Goal: Task Accomplishment & Management: Use online tool/utility

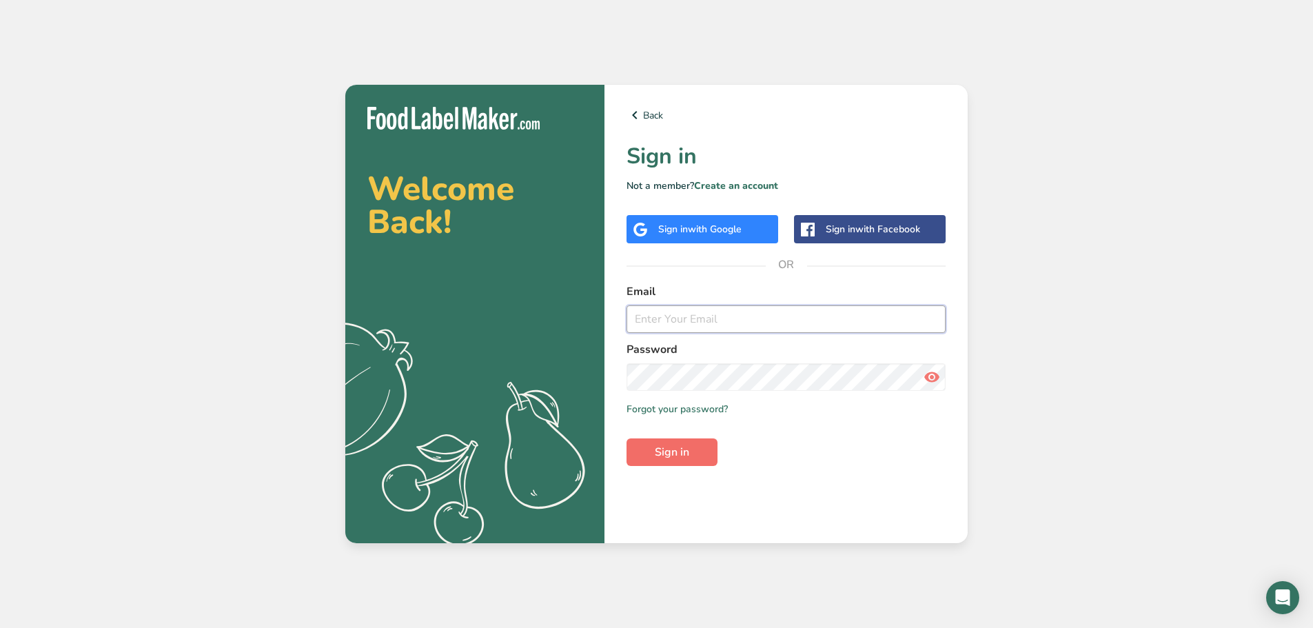
type input "[EMAIL_ADDRESS][DOMAIN_NAME]"
click at [654, 452] on button "Sign in" at bounding box center [672, 452] width 91 height 28
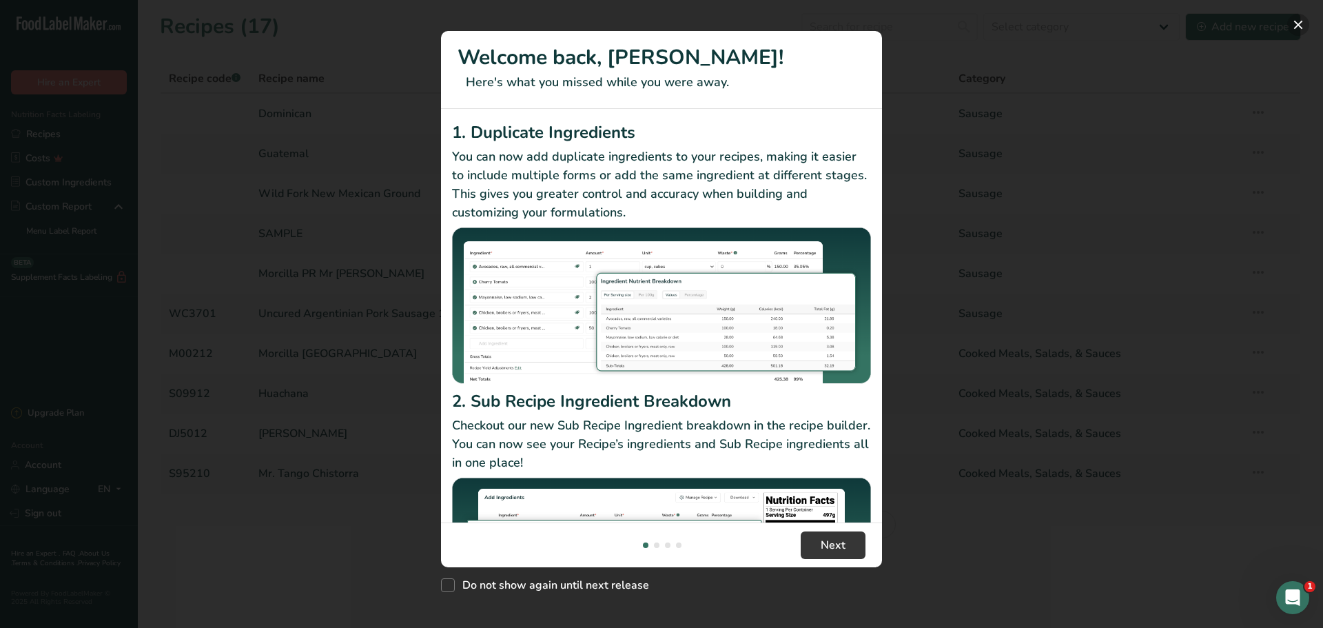
click at [1297, 21] on button "New Features" at bounding box center [1298, 25] width 22 height 22
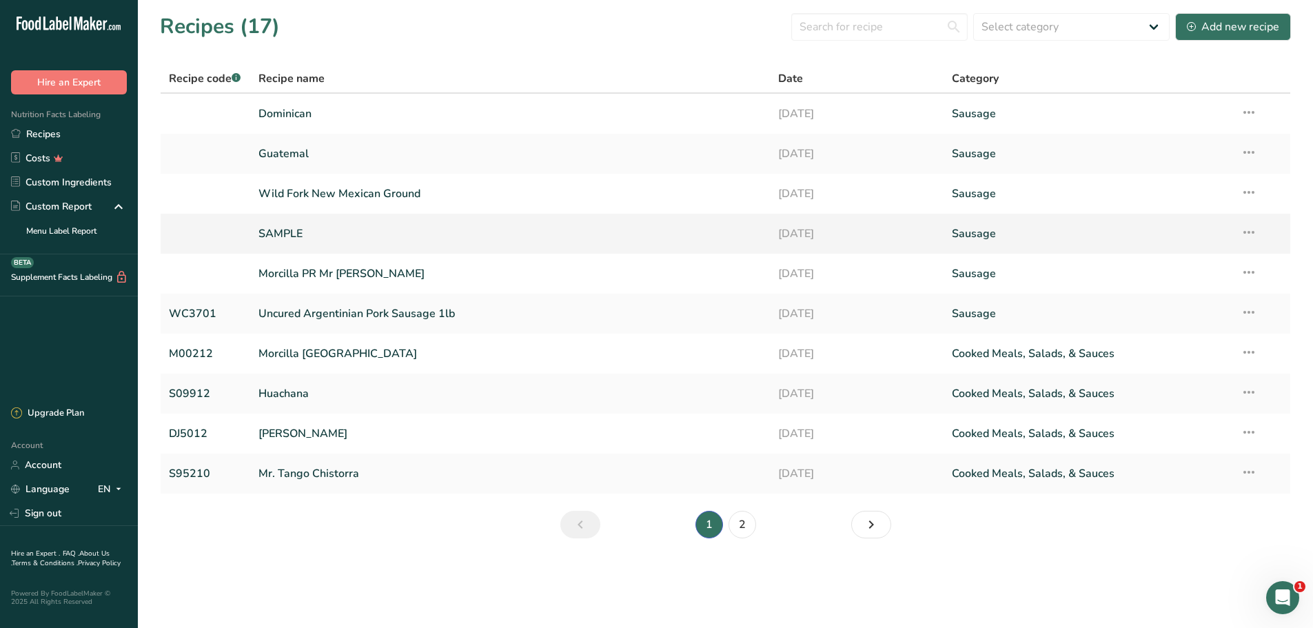
click at [281, 235] on link "SAMPLE" at bounding box center [510, 233] width 504 height 29
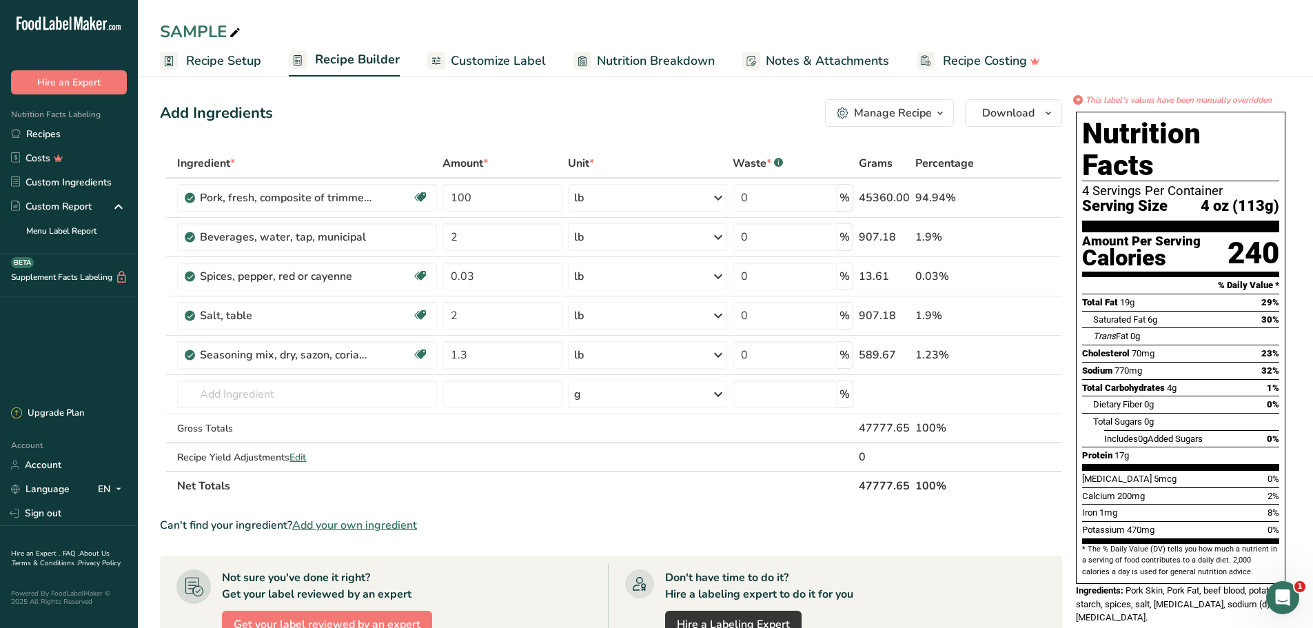
drag, startPoint x: 502, startPoint y: 60, endPoint x: 506, endPoint y: 51, distance: 9.9
click at [502, 60] on span "Customize Label" at bounding box center [498, 61] width 95 height 19
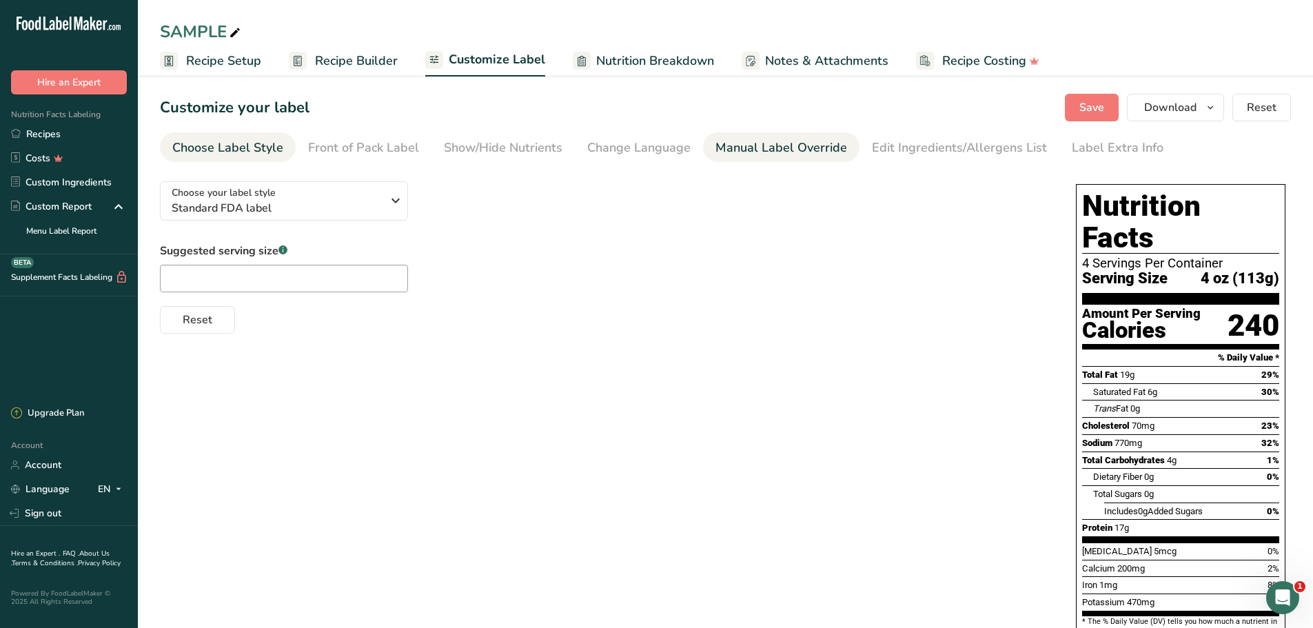
click at [806, 152] on div "Manual Label Override" at bounding box center [781, 148] width 132 height 19
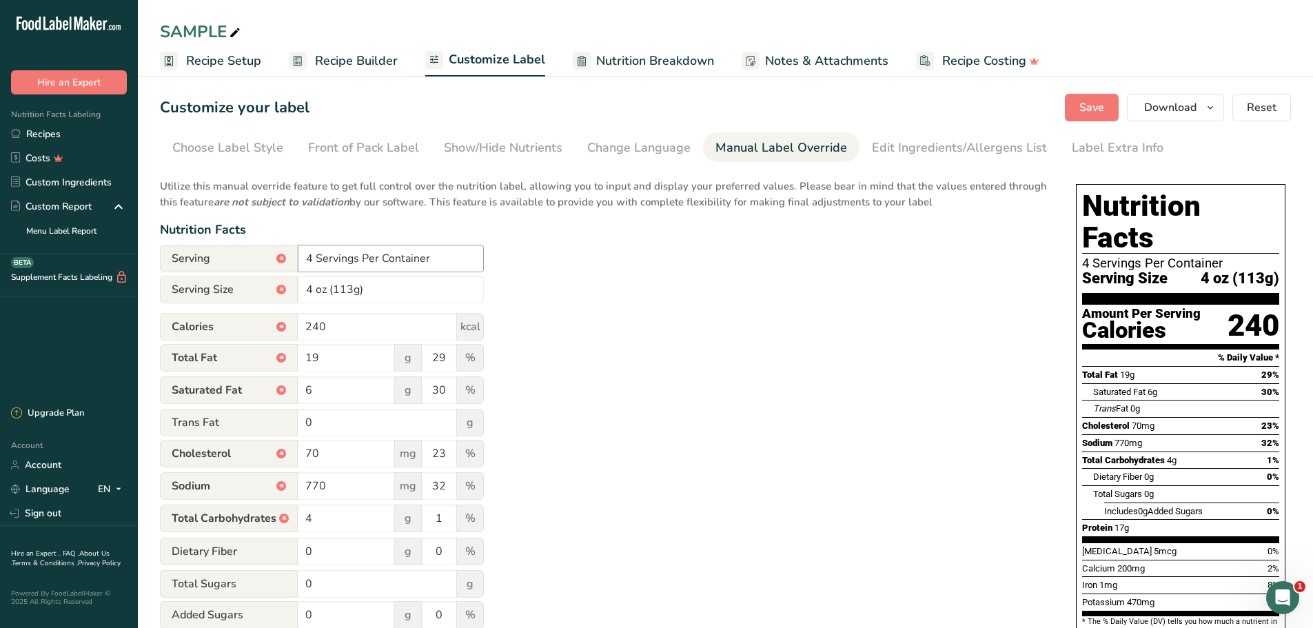
scroll to position [69, 0]
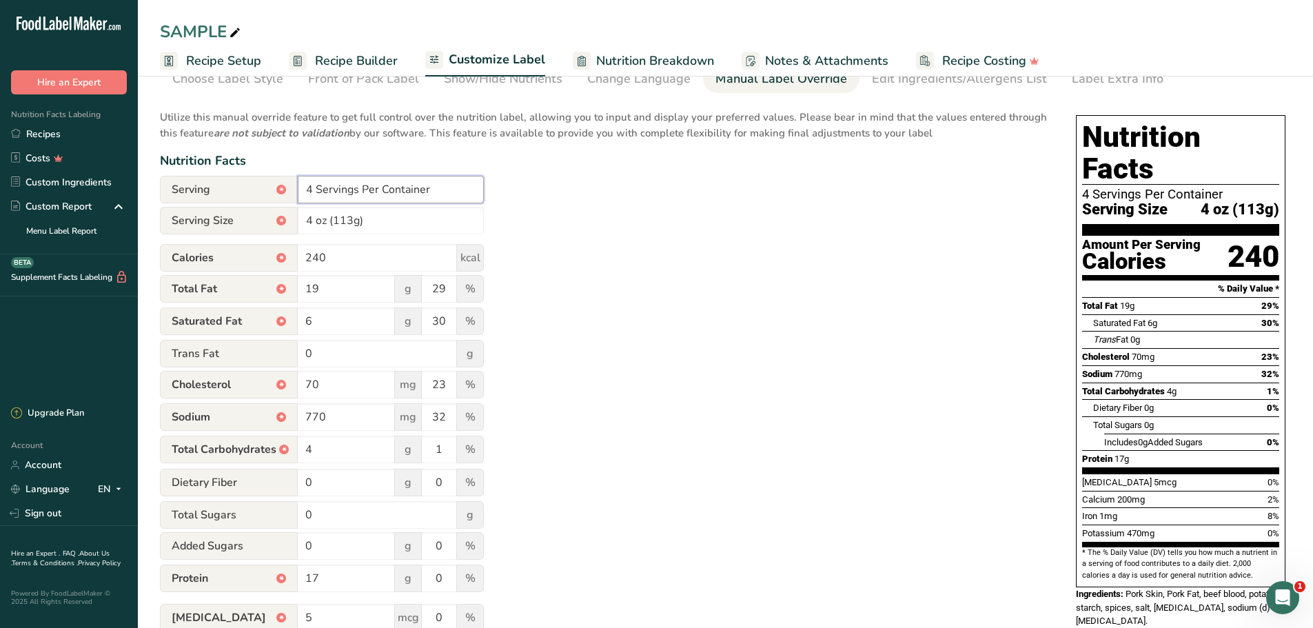
click at [312, 189] on input "4 Servings Per Container" at bounding box center [391, 190] width 186 height 28
type input "8 Servings Per Container"
drag, startPoint x: 325, startPoint y: 221, endPoint x: 283, endPoint y: 221, distance: 42.0
click at [283, 221] on div "Serving Size * 4 oz (113g)" at bounding box center [322, 221] width 324 height 28
type input "1 link (57g)"
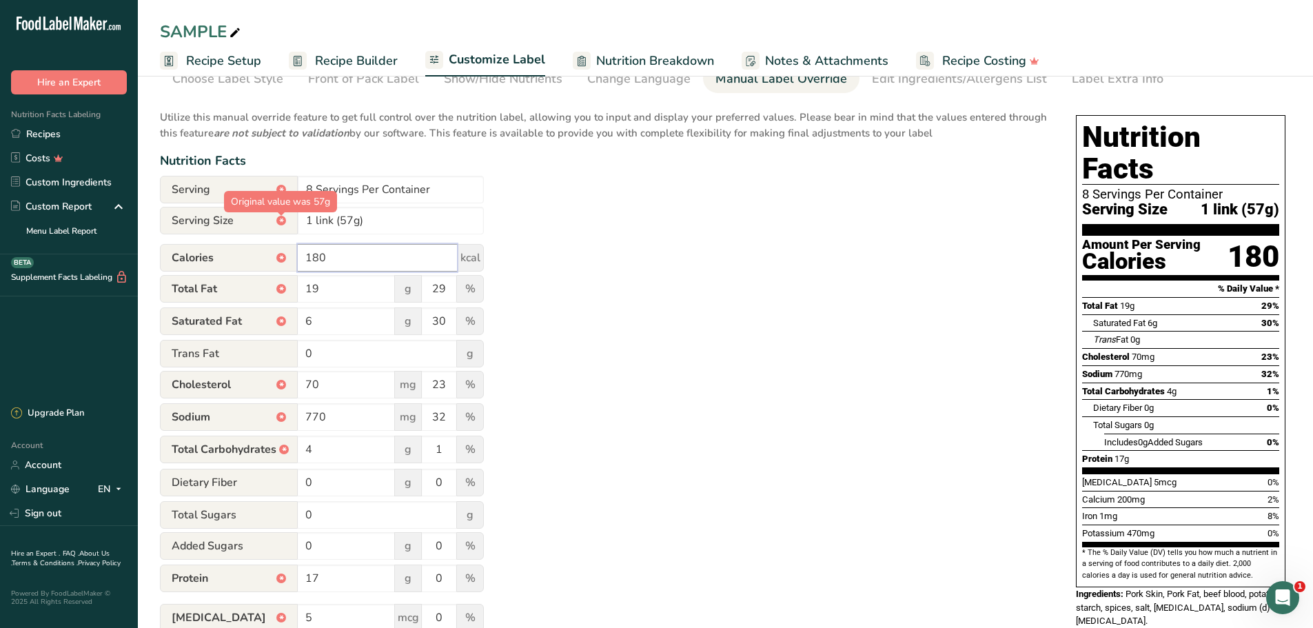
type input "180"
type input "15"
type input "19"
type input "5"
type input "25"
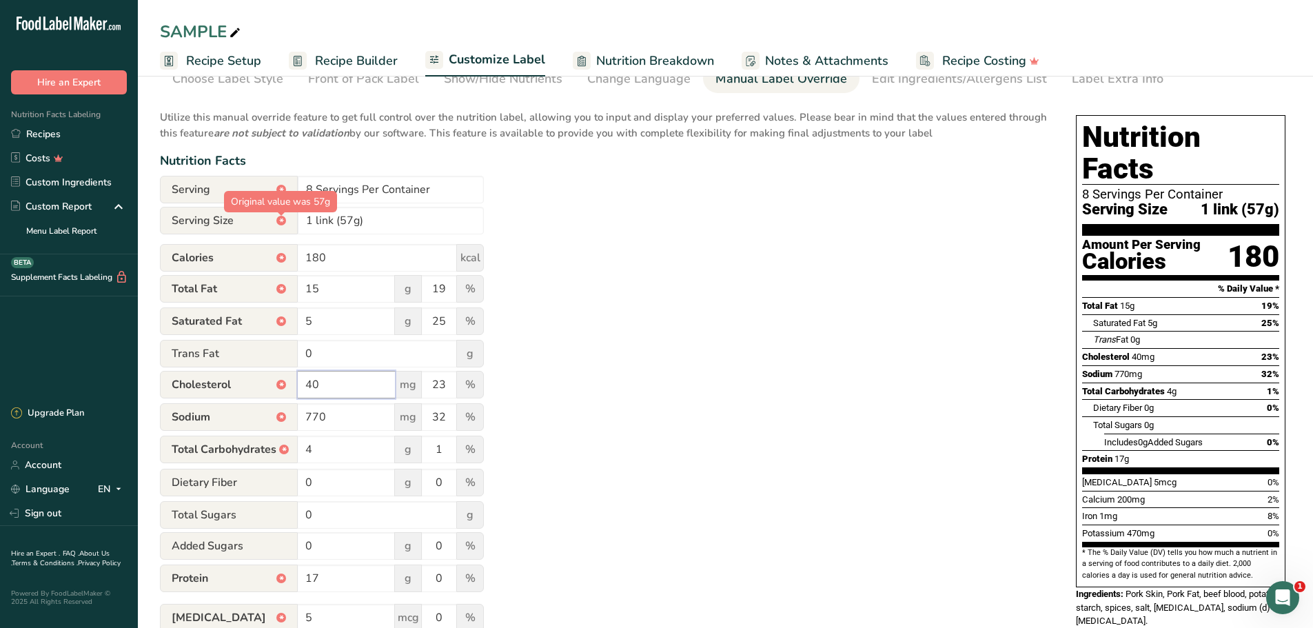
type input "40"
type input "13"
type input "540"
type input "23"
type input "2"
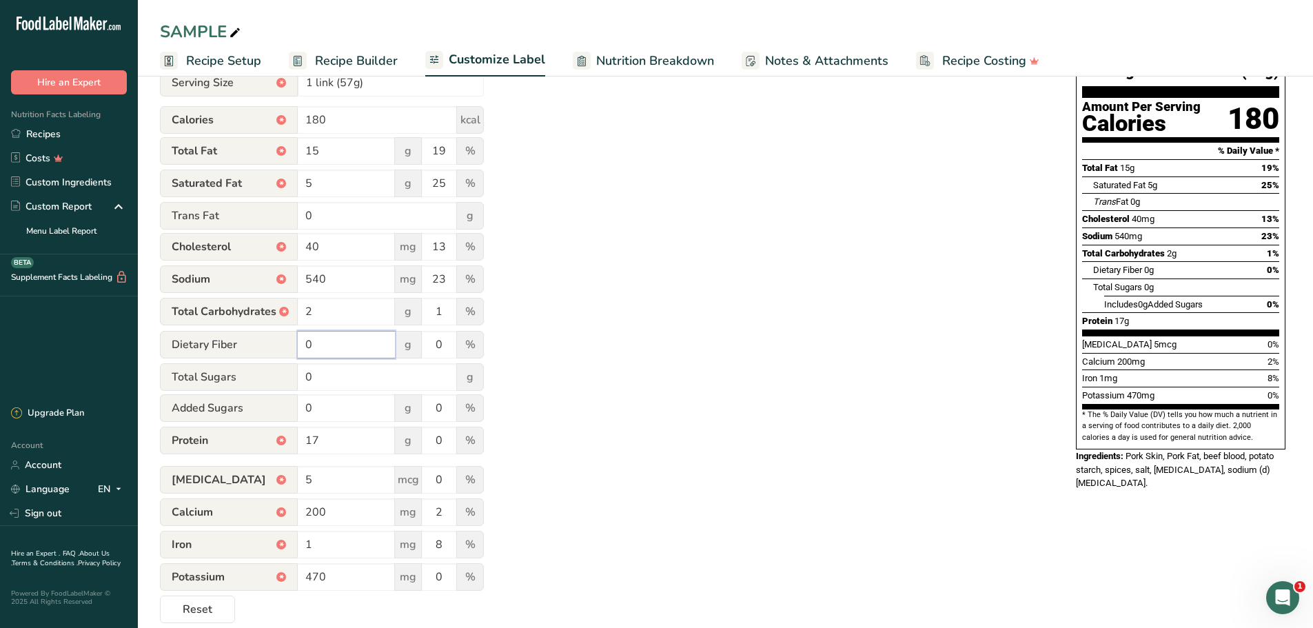
scroll to position [224, 0]
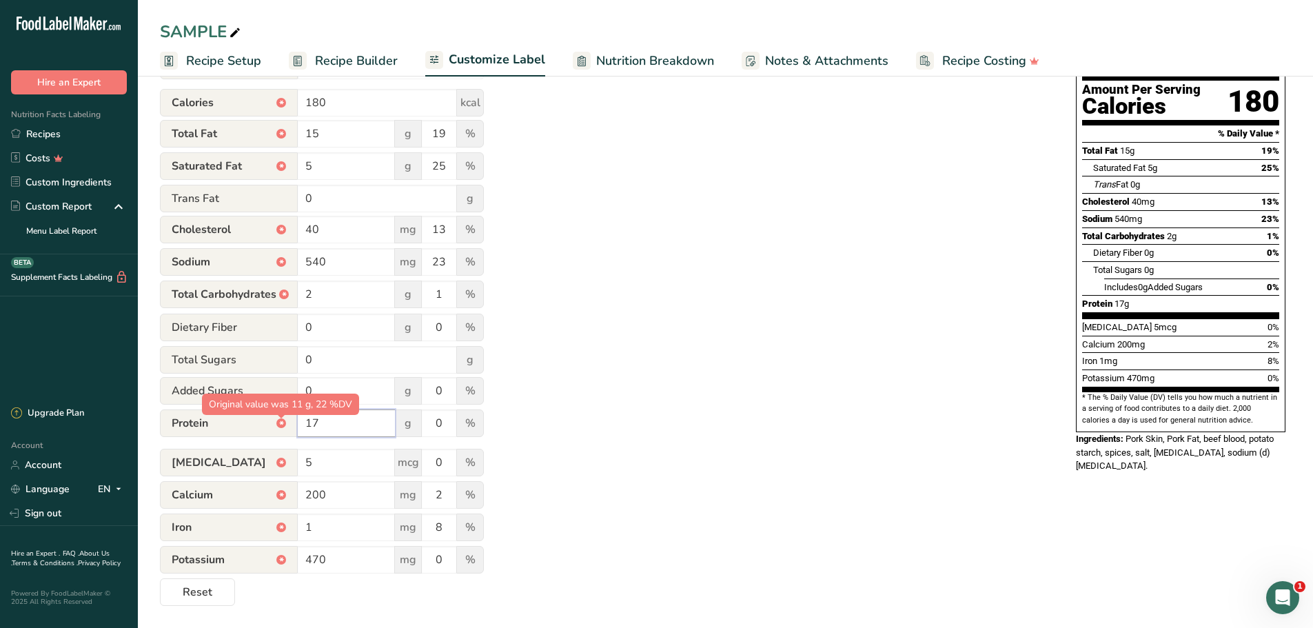
drag, startPoint x: 329, startPoint y: 425, endPoint x: 281, endPoint y: 429, distance: 48.4
click at [281, 429] on div "Protein * 17 g 0 %" at bounding box center [322, 423] width 324 height 29
type input "8"
type input "0"
type input "10"
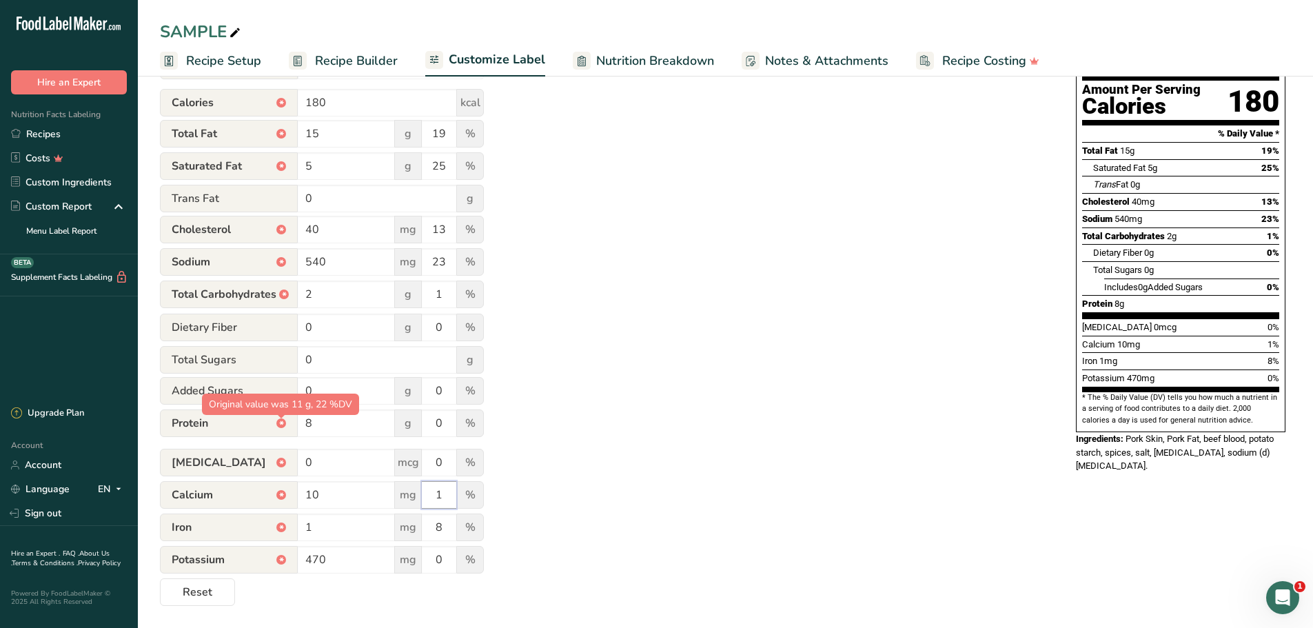
type input "1"
type input "2.8"
type input "16"
type input "26"
type input "1"
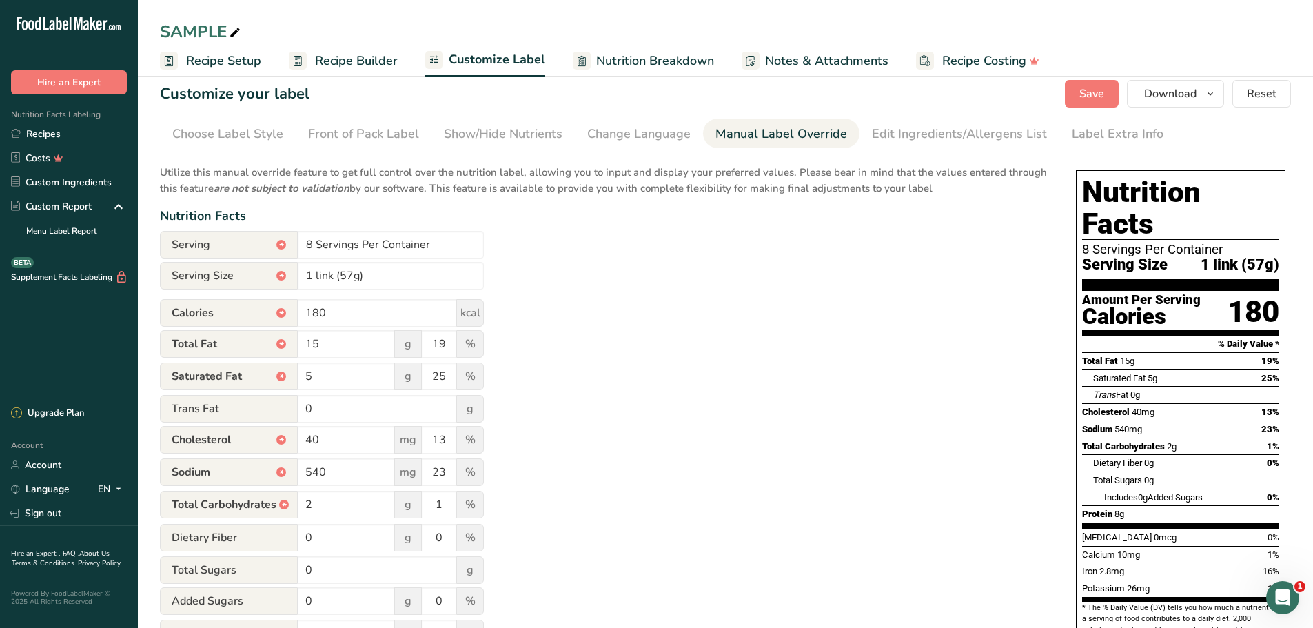
scroll to position [0, 0]
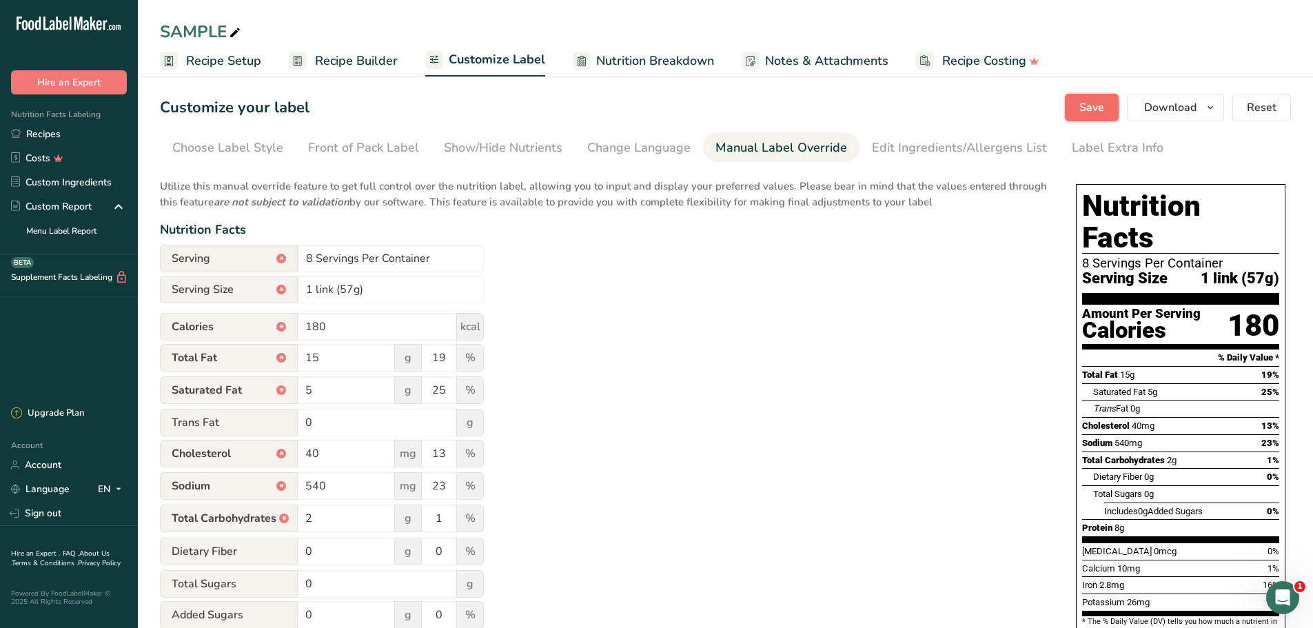
click at [1085, 112] on span "Save" at bounding box center [1091, 107] width 25 height 17
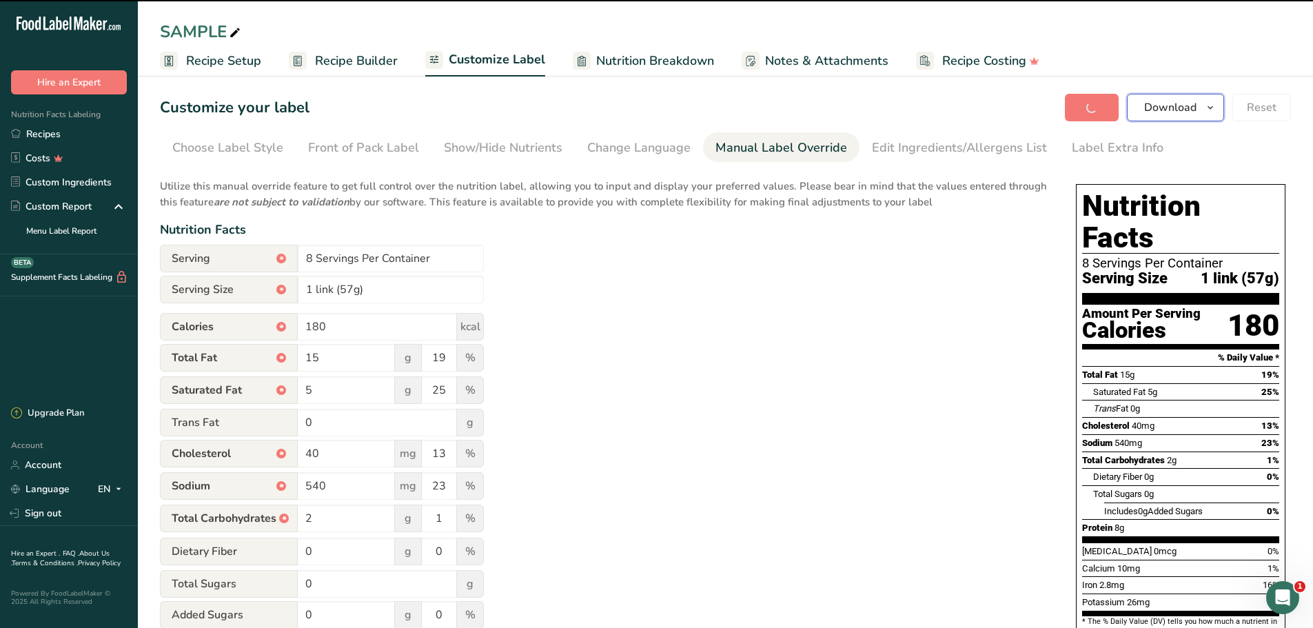
click at [1161, 103] on span "Download" at bounding box center [1170, 107] width 52 height 17
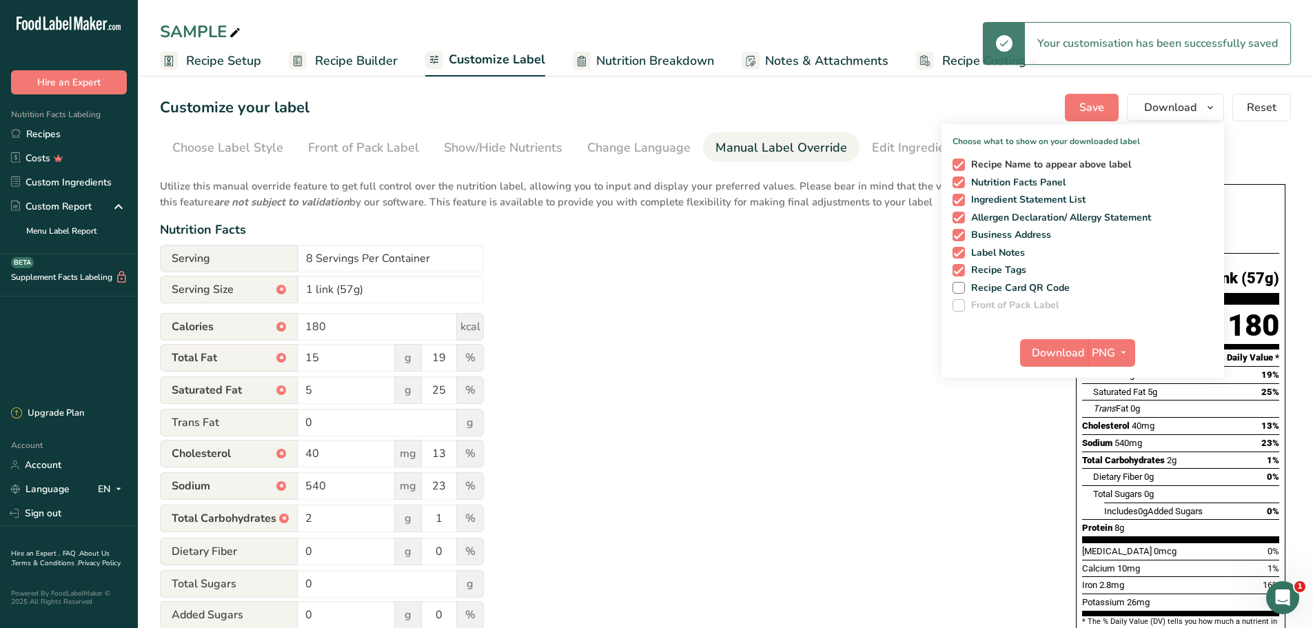
click at [961, 164] on span at bounding box center [959, 165] width 12 height 12
click at [961, 164] on input "Recipe Name to appear above label" at bounding box center [957, 164] width 9 height 9
checkbox input "false"
click at [960, 201] on span at bounding box center [959, 200] width 12 height 12
click at [960, 201] on input "Ingredient Statement List" at bounding box center [957, 199] width 9 height 9
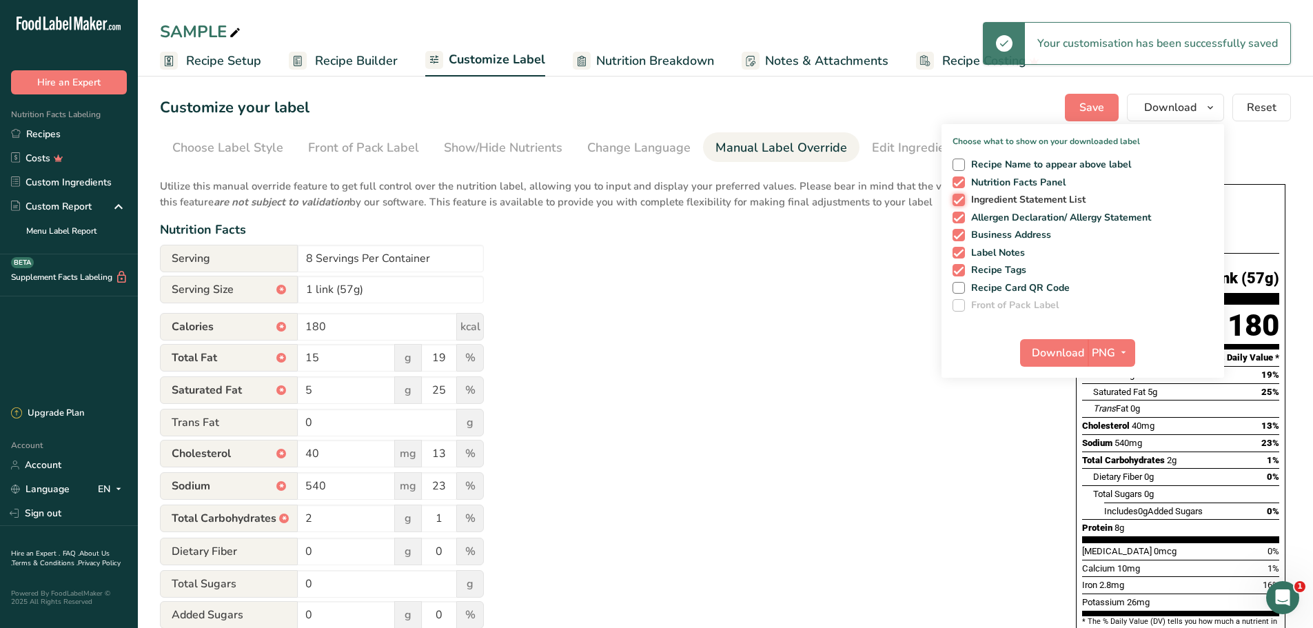
checkbox input "false"
click at [959, 224] on div "Recipe Name to appear above label Nutrition Facts Panel Ingredient Statement Li…" at bounding box center [1082, 232] width 283 height 159
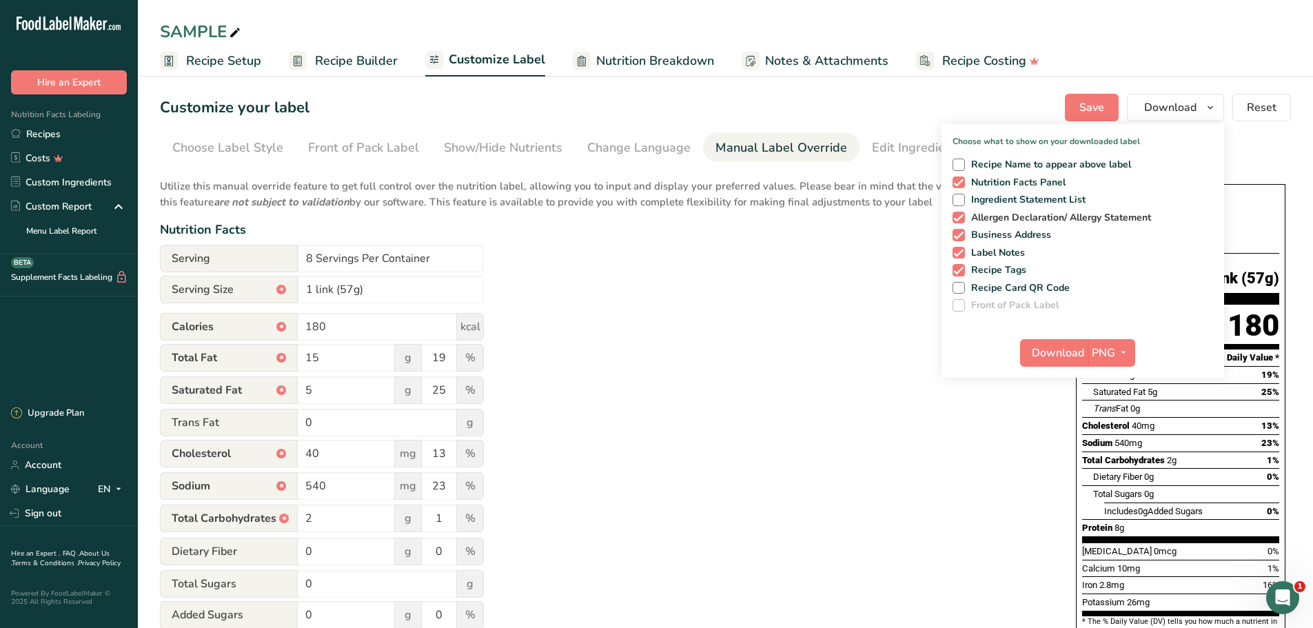
click at [957, 221] on span at bounding box center [959, 218] width 12 height 12
click at [957, 221] on input "Allergen Declaration/ Allergy Statement" at bounding box center [957, 217] width 9 height 9
checkbox input "false"
click at [956, 238] on span at bounding box center [959, 235] width 12 height 12
click at [956, 238] on input "Business Address" at bounding box center [957, 234] width 9 height 9
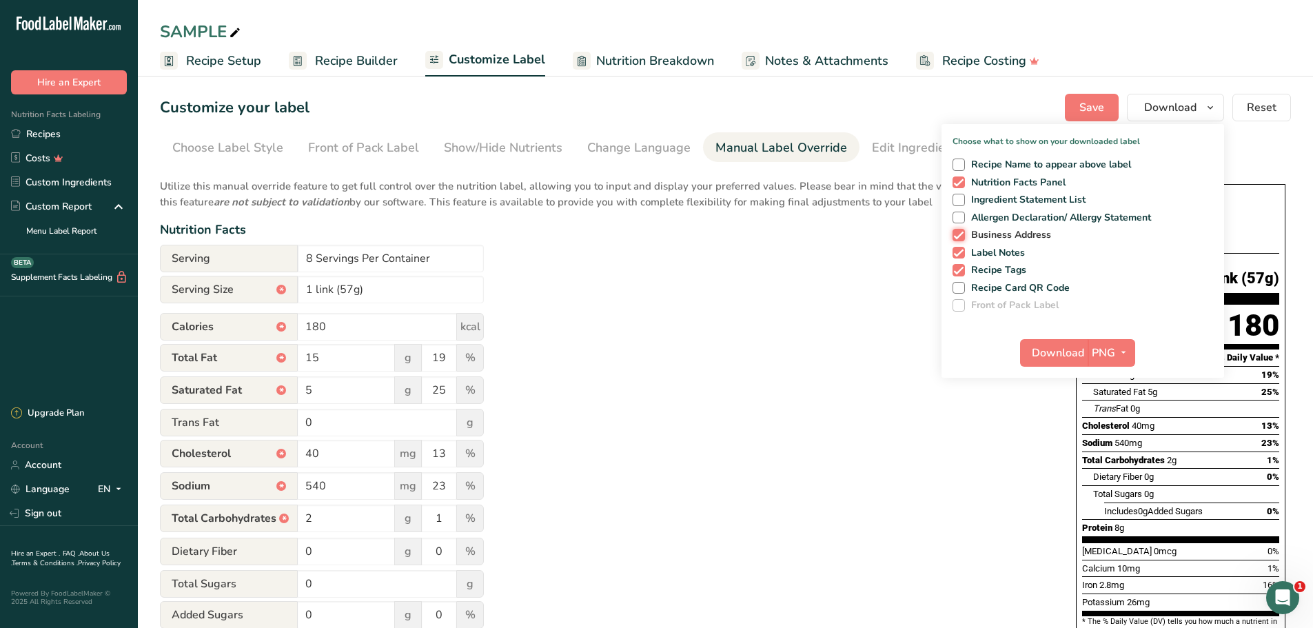
checkbox input "false"
click at [956, 251] on span at bounding box center [959, 253] width 12 height 12
click at [956, 251] on input "Label Notes" at bounding box center [957, 252] width 9 height 9
checkbox input "false"
click at [957, 267] on span at bounding box center [959, 270] width 12 height 12
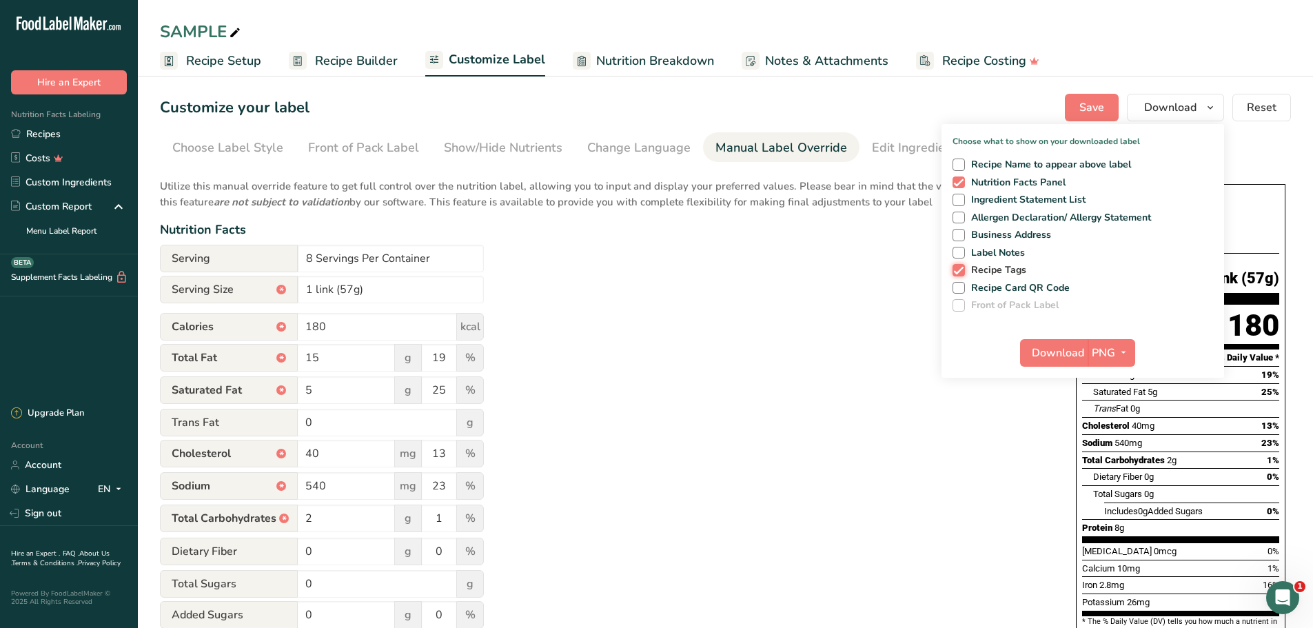
click at [957, 267] on input "Recipe Tags" at bounding box center [957, 269] width 9 height 9
checkbox input "false"
click at [958, 285] on span at bounding box center [959, 288] width 12 height 12
click at [958, 285] on input "Recipe Card QR Code" at bounding box center [957, 287] width 9 height 9
click at [1109, 355] on span "PNG" at bounding box center [1103, 353] width 23 height 17
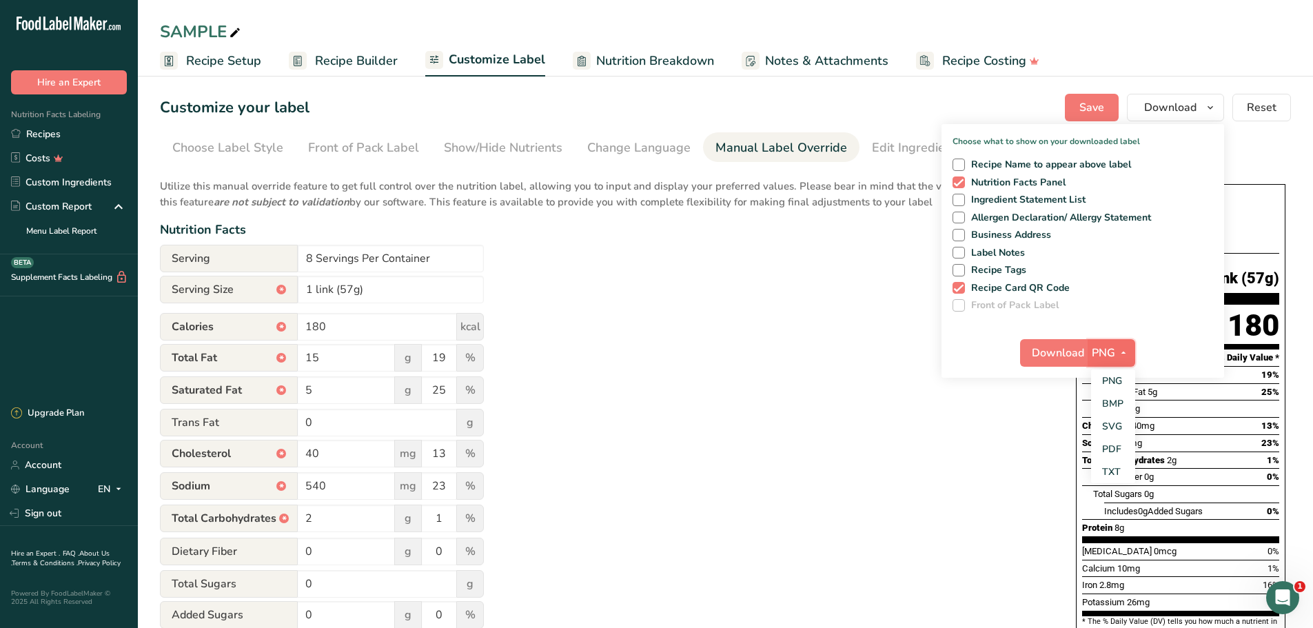
click at [1114, 348] on span "PNG" at bounding box center [1103, 353] width 23 height 17
click at [1056, 351] on span "Download" at bounding box center [1058, 353] width 52 height 17
click at [961, 293] on span at bounding box center [959, 288] width 12 height 12
click at [961, 292] on input "Recipe Card QR Code" at bounding box center [957, 287] width 9 height 9
checkbox input "false"
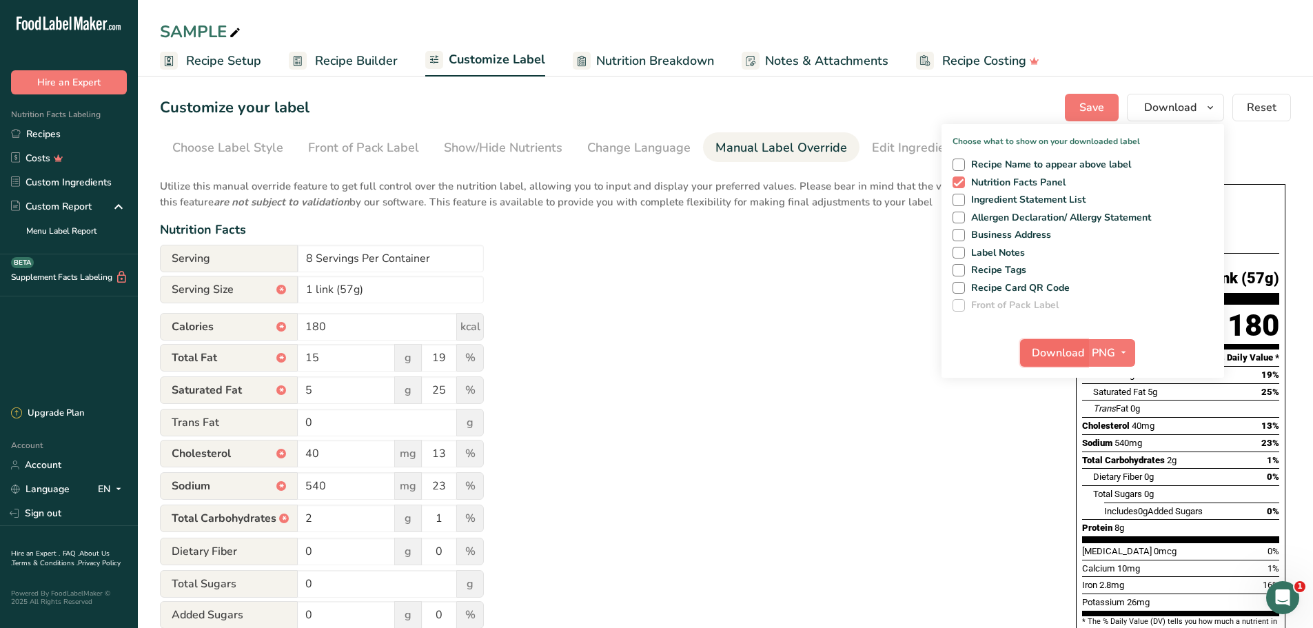
click at [1046, 357] on span "Download" at bounding box center [1058, 353] width 52 height 17
click at [635, 289] on div "Utilize this manual override feature to get full control over the nutrition lab…" at bounding box center [604, 500] width 888 height 660
